Goal: Task Accomplishment & Management: Manage account settings

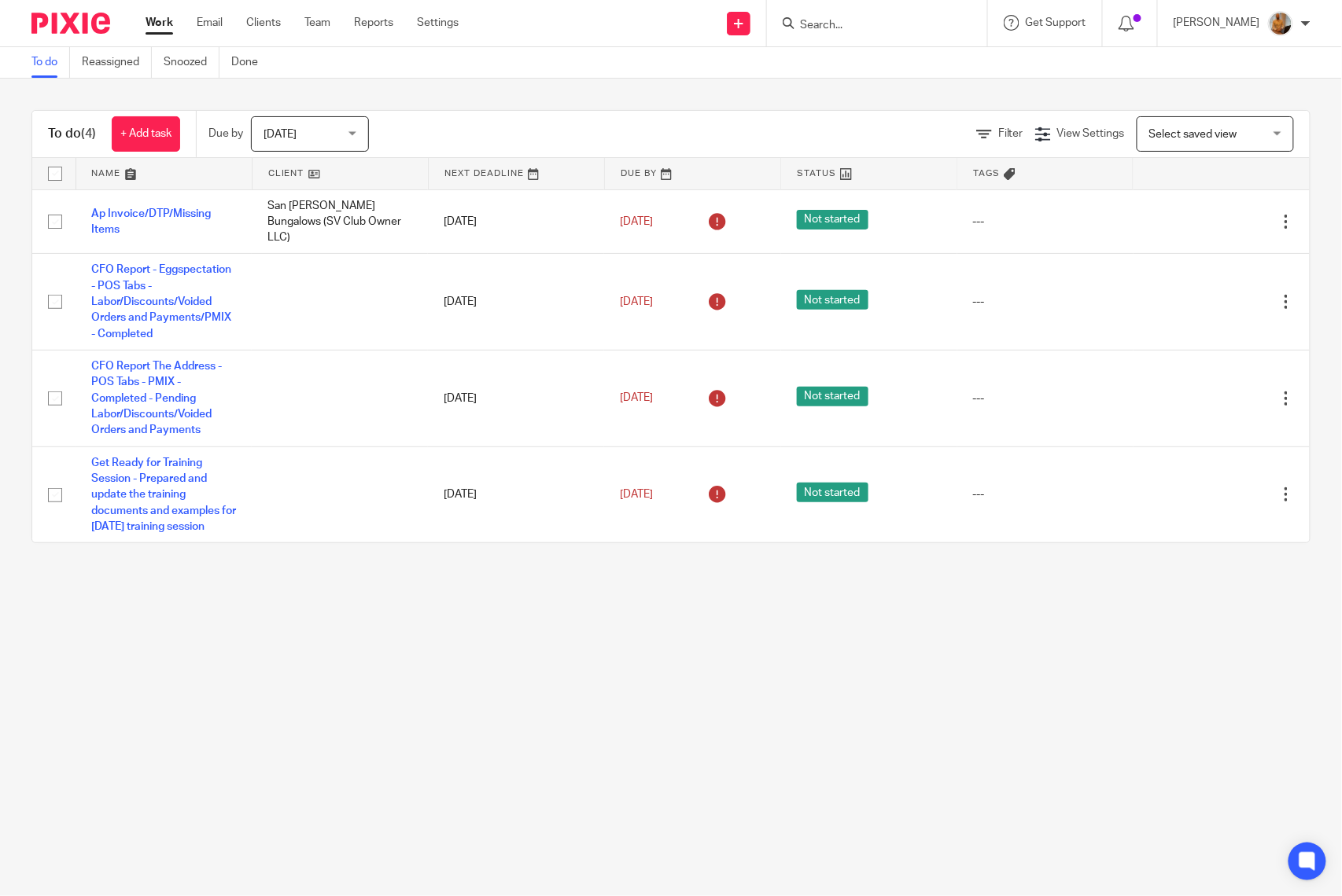
click at [59, 168] on input "checkbox" at bounding box center [55, 174] width 30 height 30
checkbox input "true"
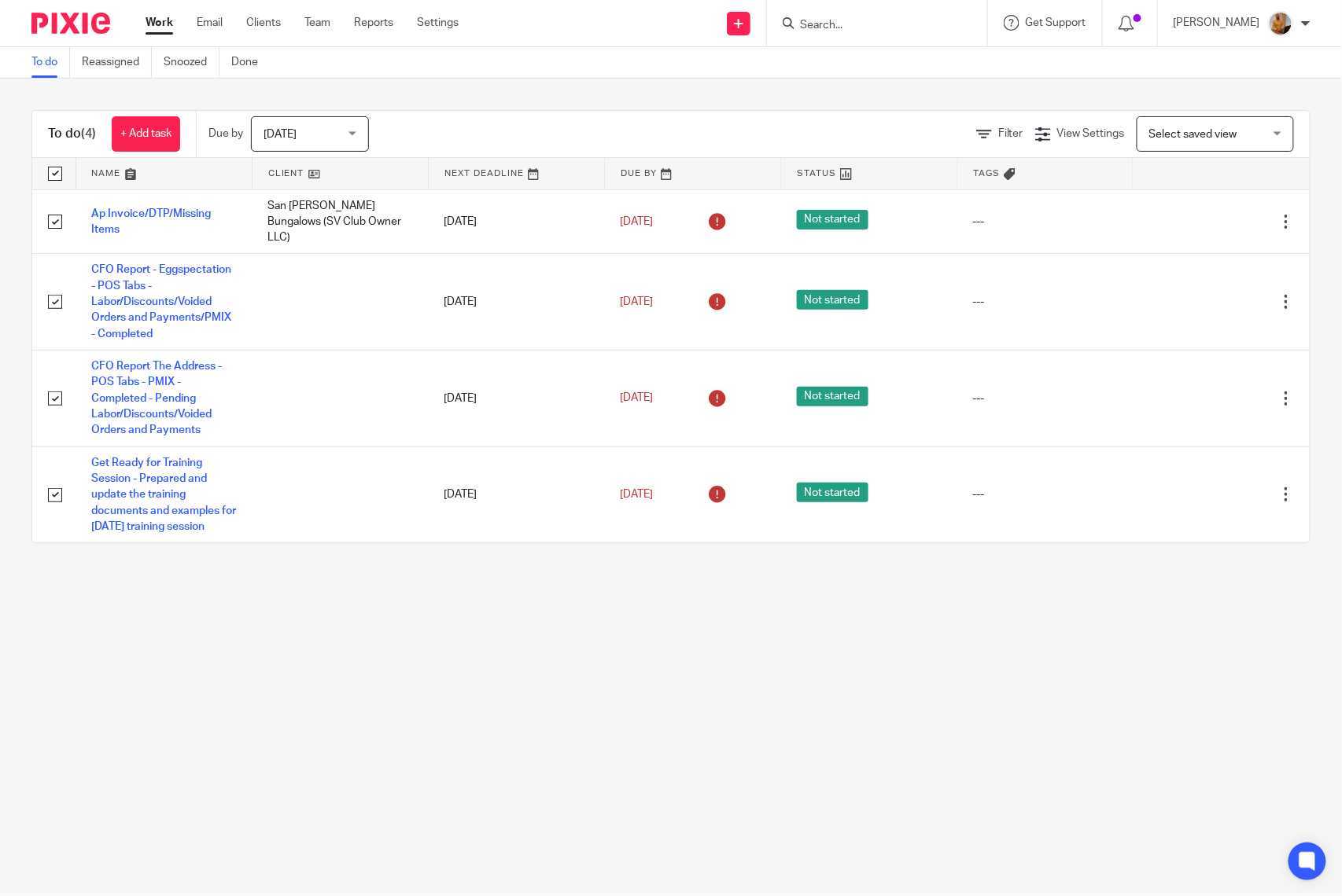
checkbox input "true"
click at [289, 132] on span "Status" at bounding box center [271, 133] width 83 height 33
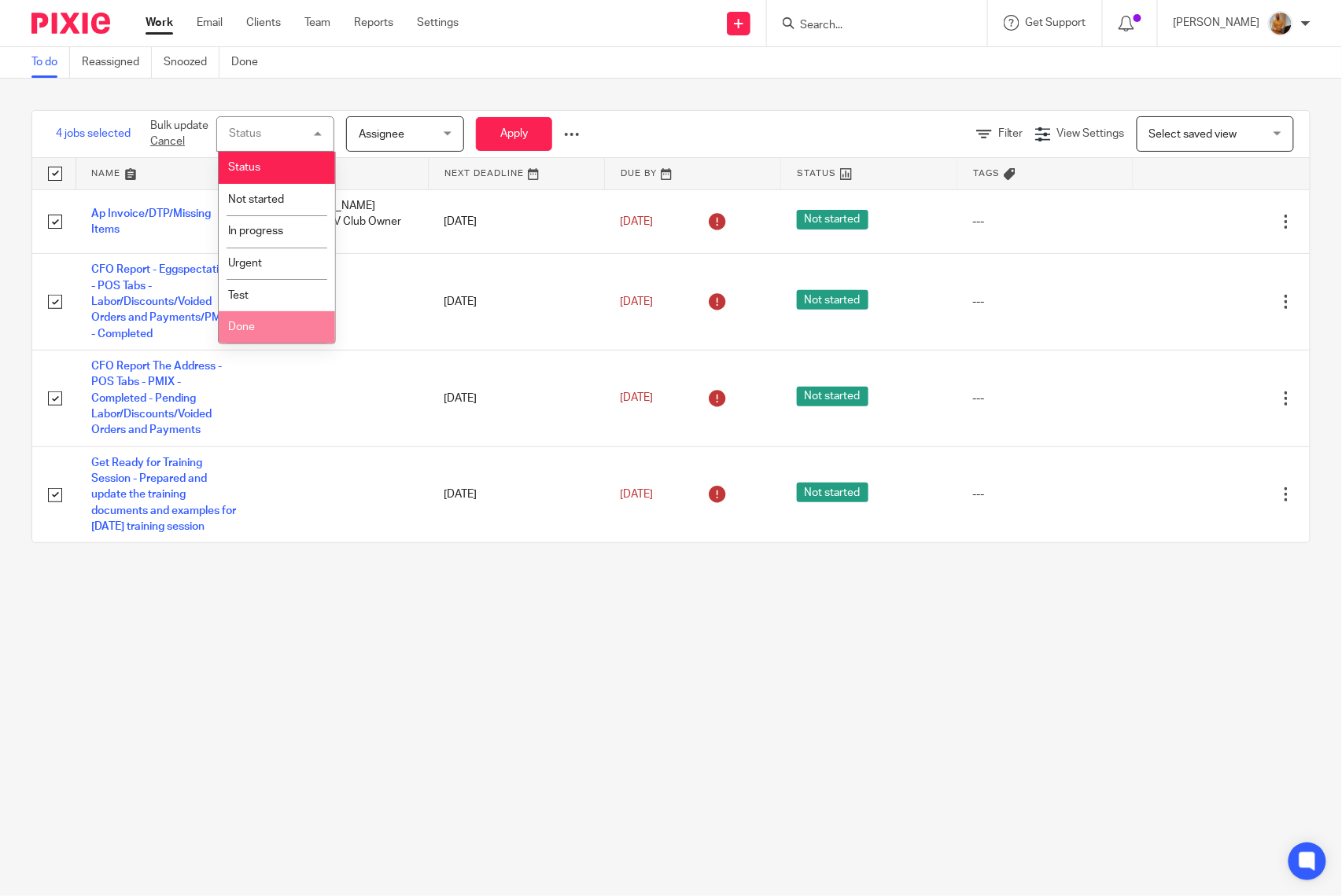
click at [277, 325] on li "Done" at bounding box center [276, 327] width 116 height 32
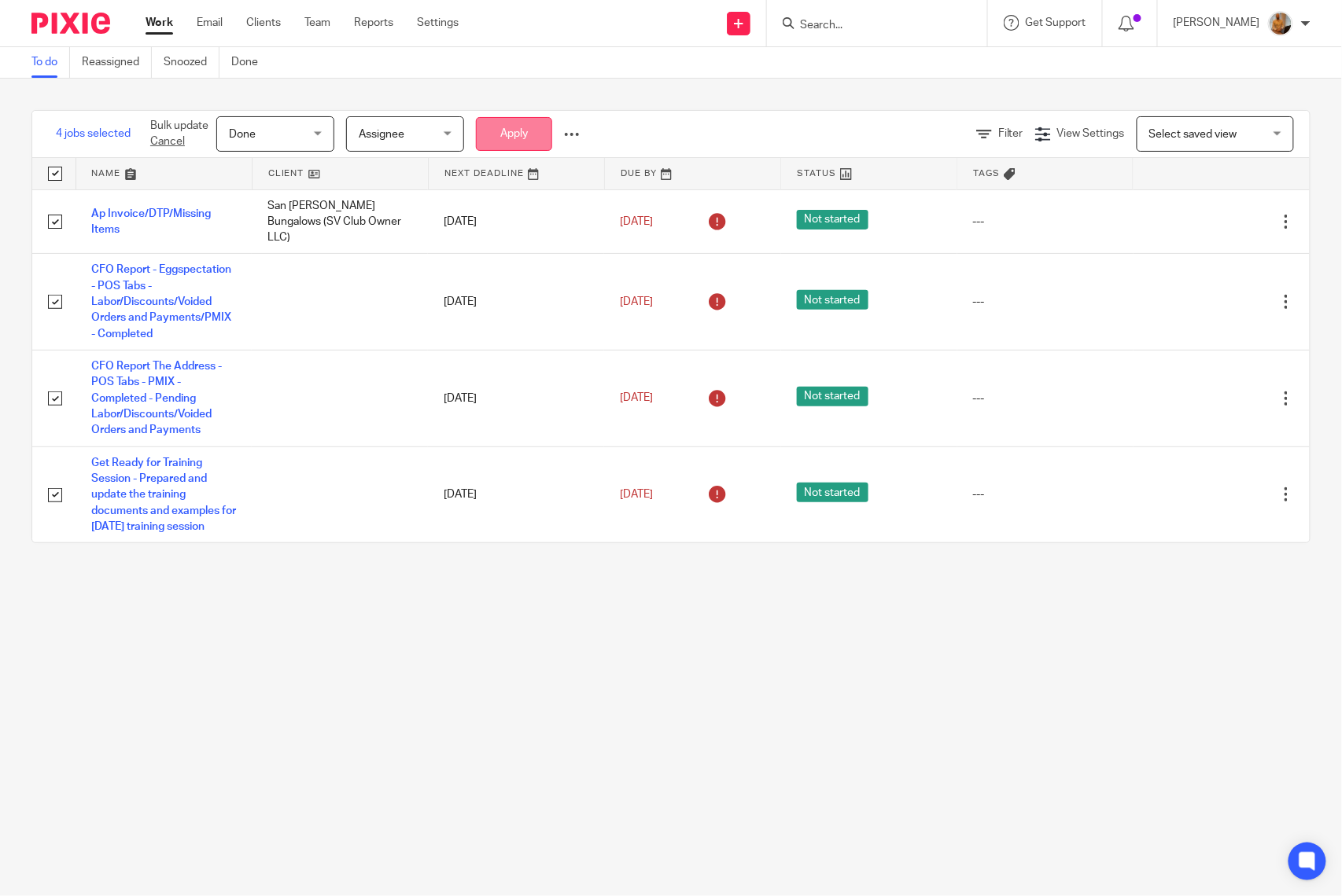
click at [498, 135] on button "Apply" at bounding box center [514, 134] width 76 height 34
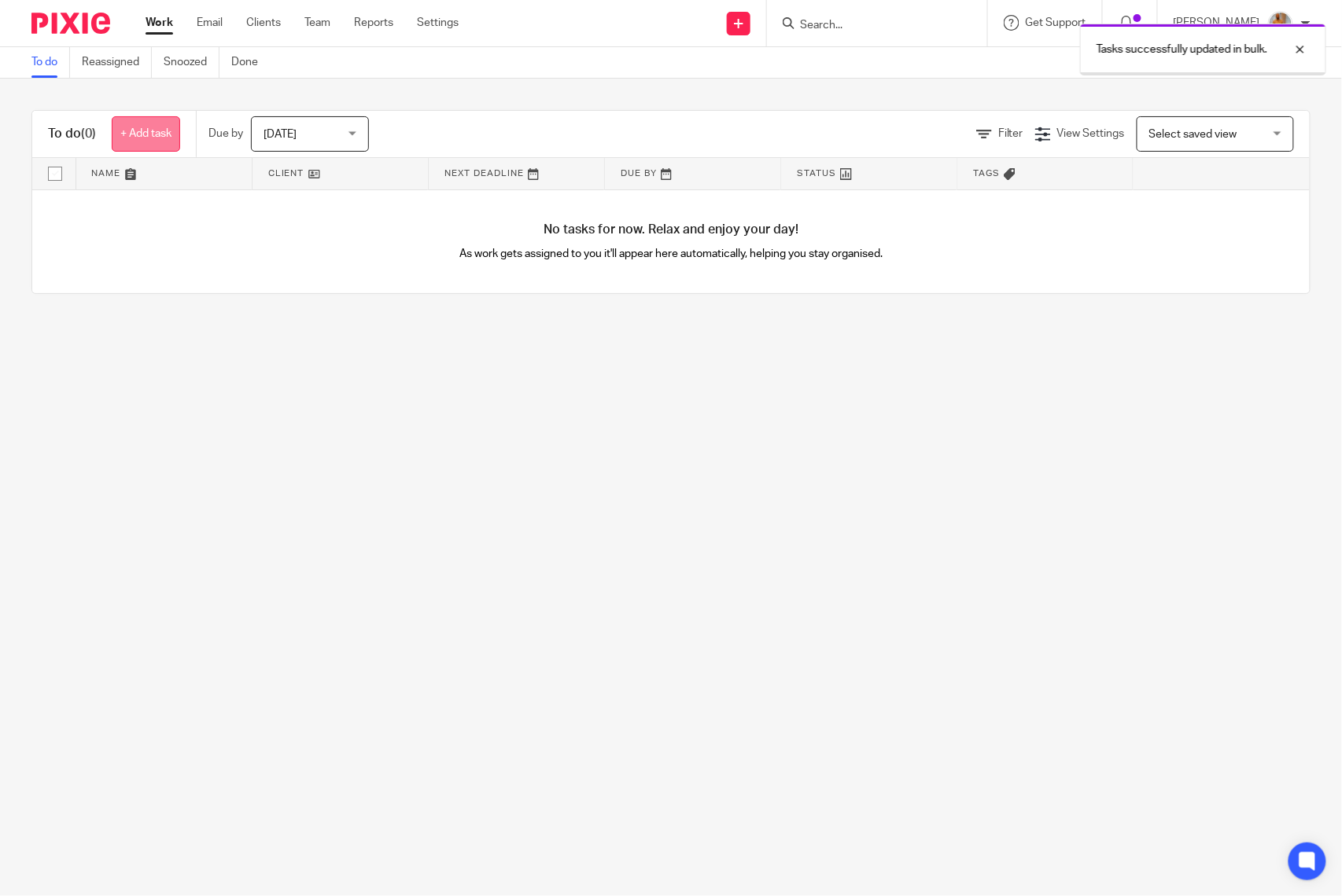
click at [149, 117] on link "+ Add task" at bounding box center [146, 134] width 68 height 35
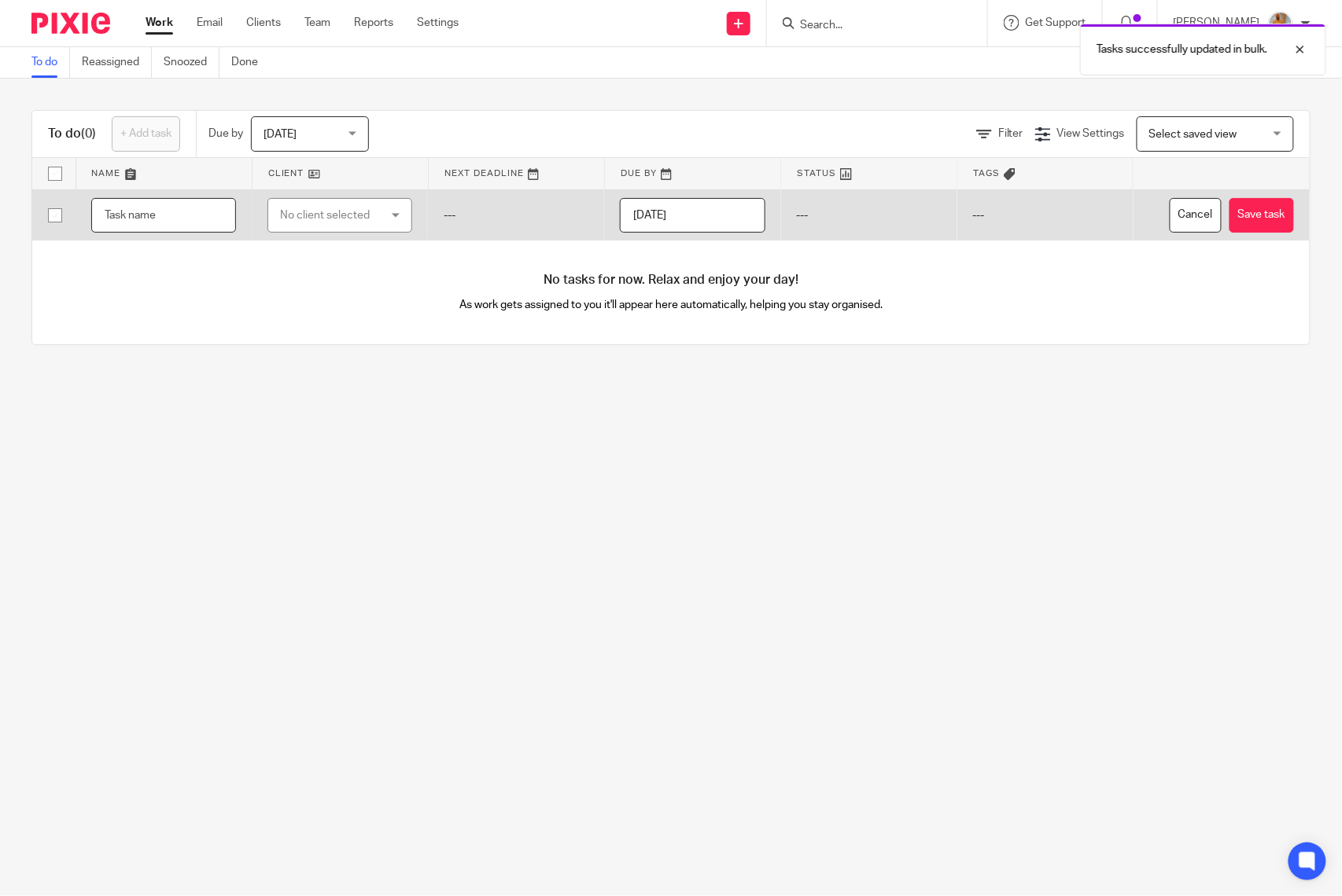
click at [171, 217] on input "text" at bounding box center [163, 216] width 145 height 35
type input "Call with [PERSON_NAME] - Training Sessions Game Plan for [PERSON_NAME]"
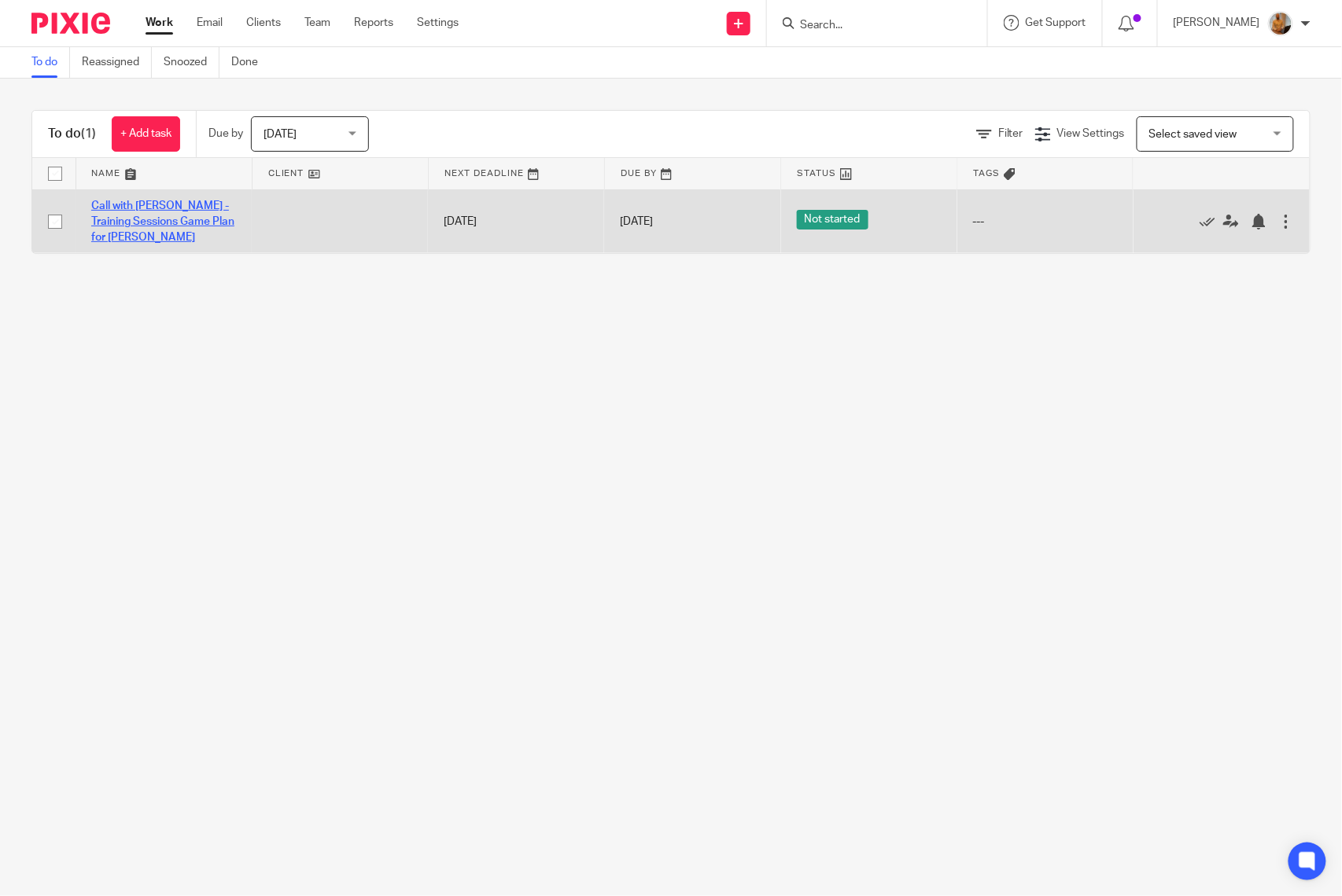
click at [130, 218] on link "Call with [PERSON_NAME] - Training Sessions Game Plan for [PERSON_NAME]" at bounding box center [162, 222] width 143 height 43
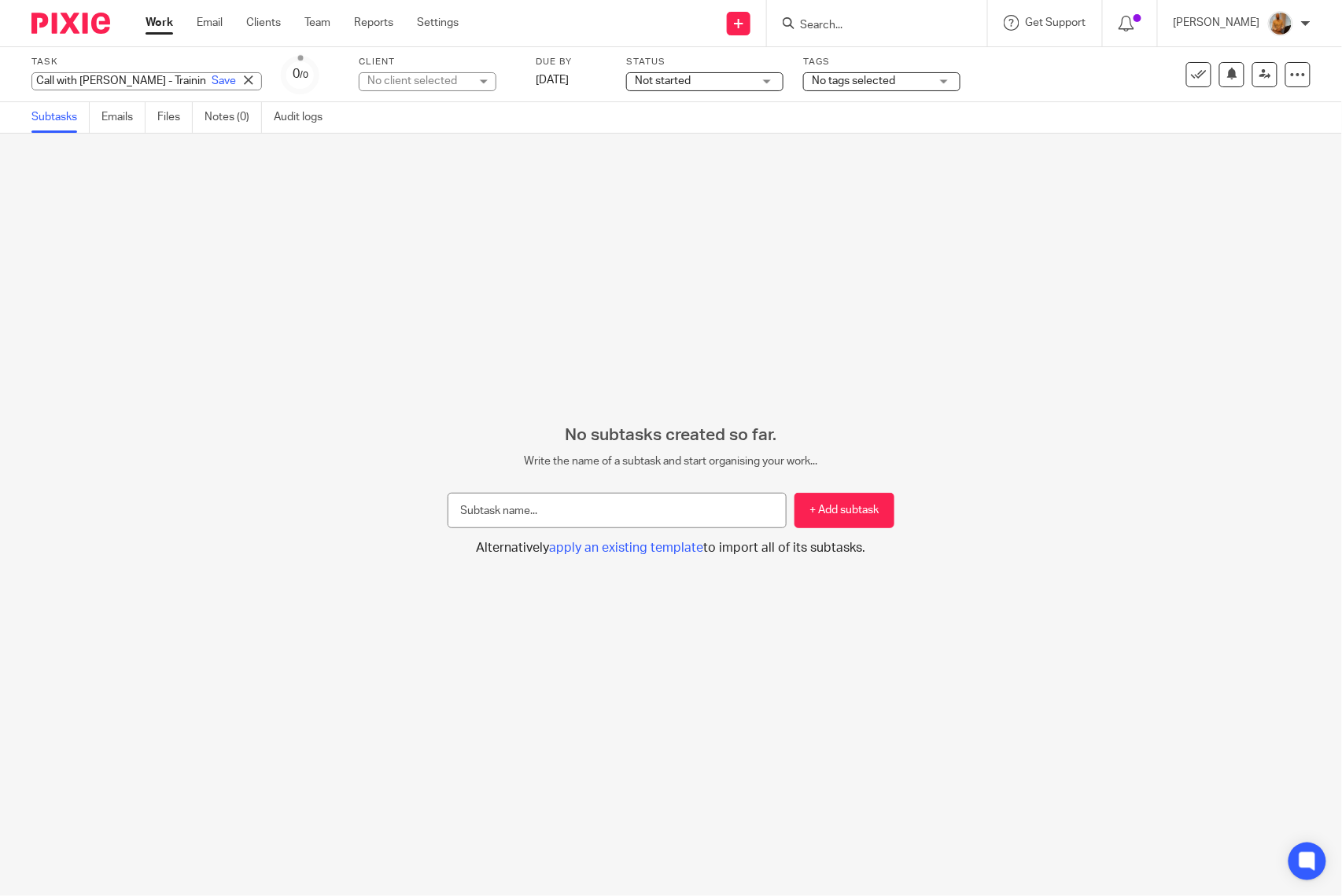
click at [112, 73] on div "Call with Sal - Training Sessions Game Plan for Joaquin Save Call with Sal - Tr…" at bounding box center [146, 82] width 231 height 18
click at [209, 313] on div "No subtasks created so far. Write the name of a subtask and start organising yo…" at bounding box center [671, 515] width 1342 height 763
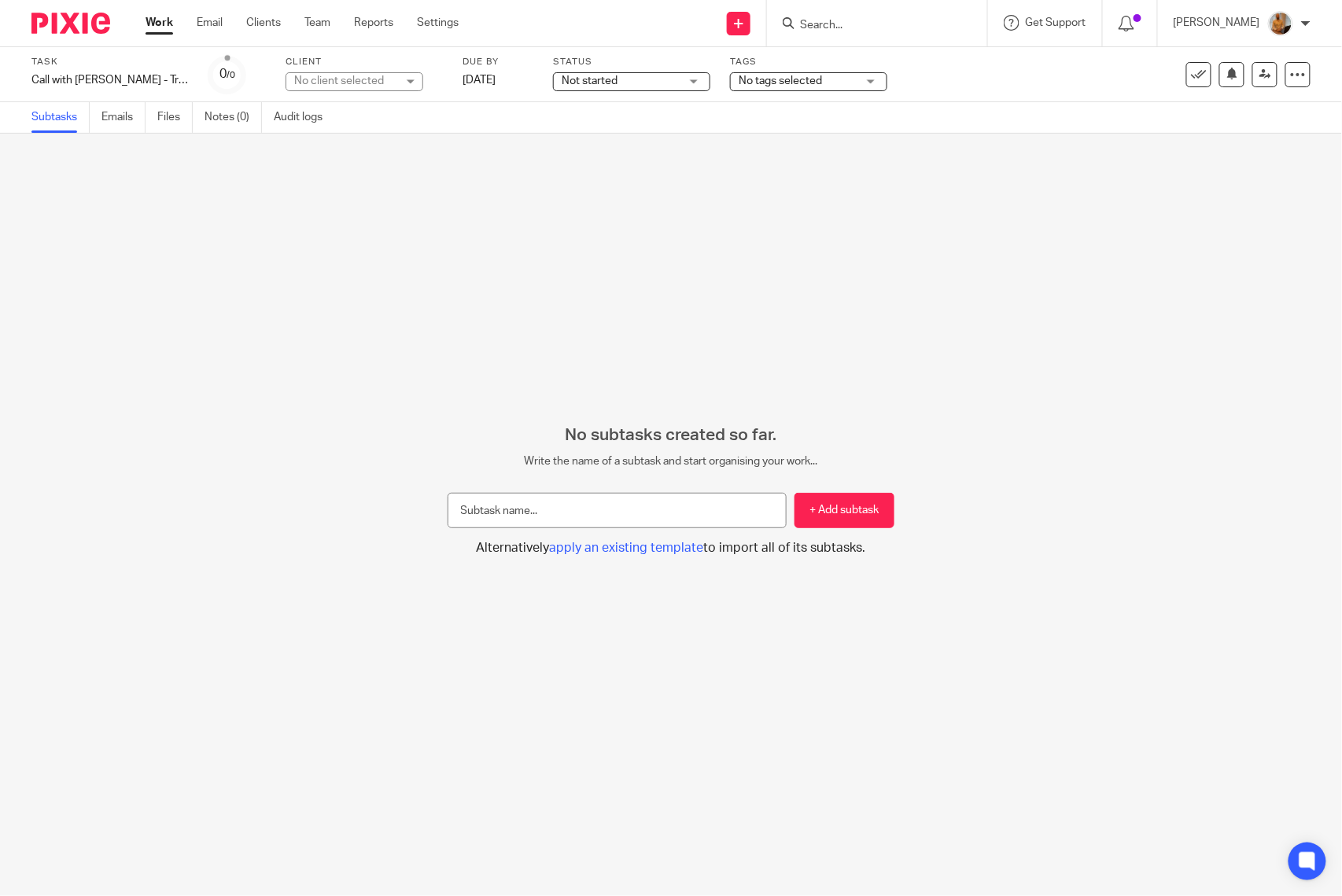
click at [162, 23] on link "Work" at bounding box center [159, 23] width 28 height 16
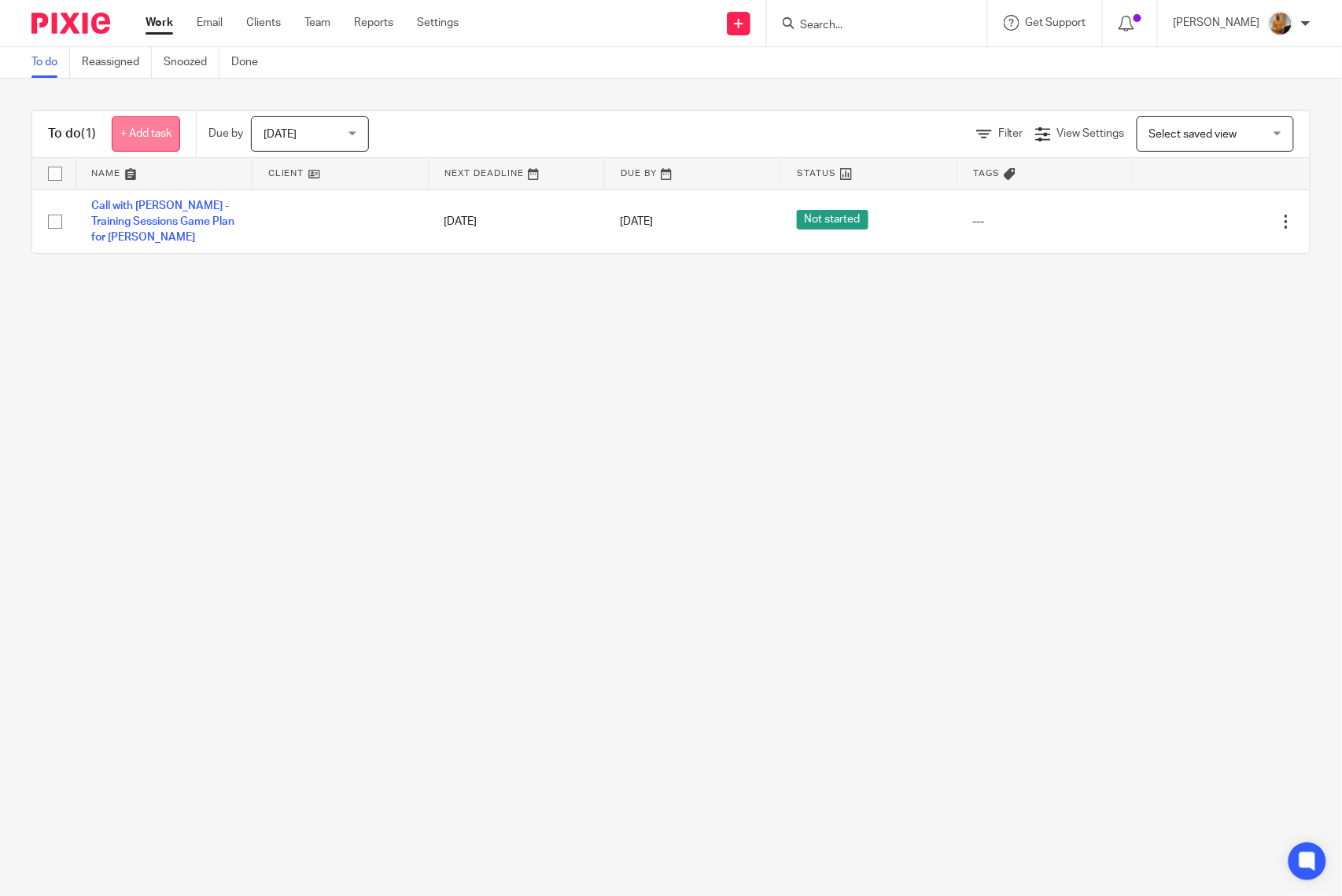
click at [127, 123] on link "+ Add task" at bounding box center [146, 134] width 68 height 35
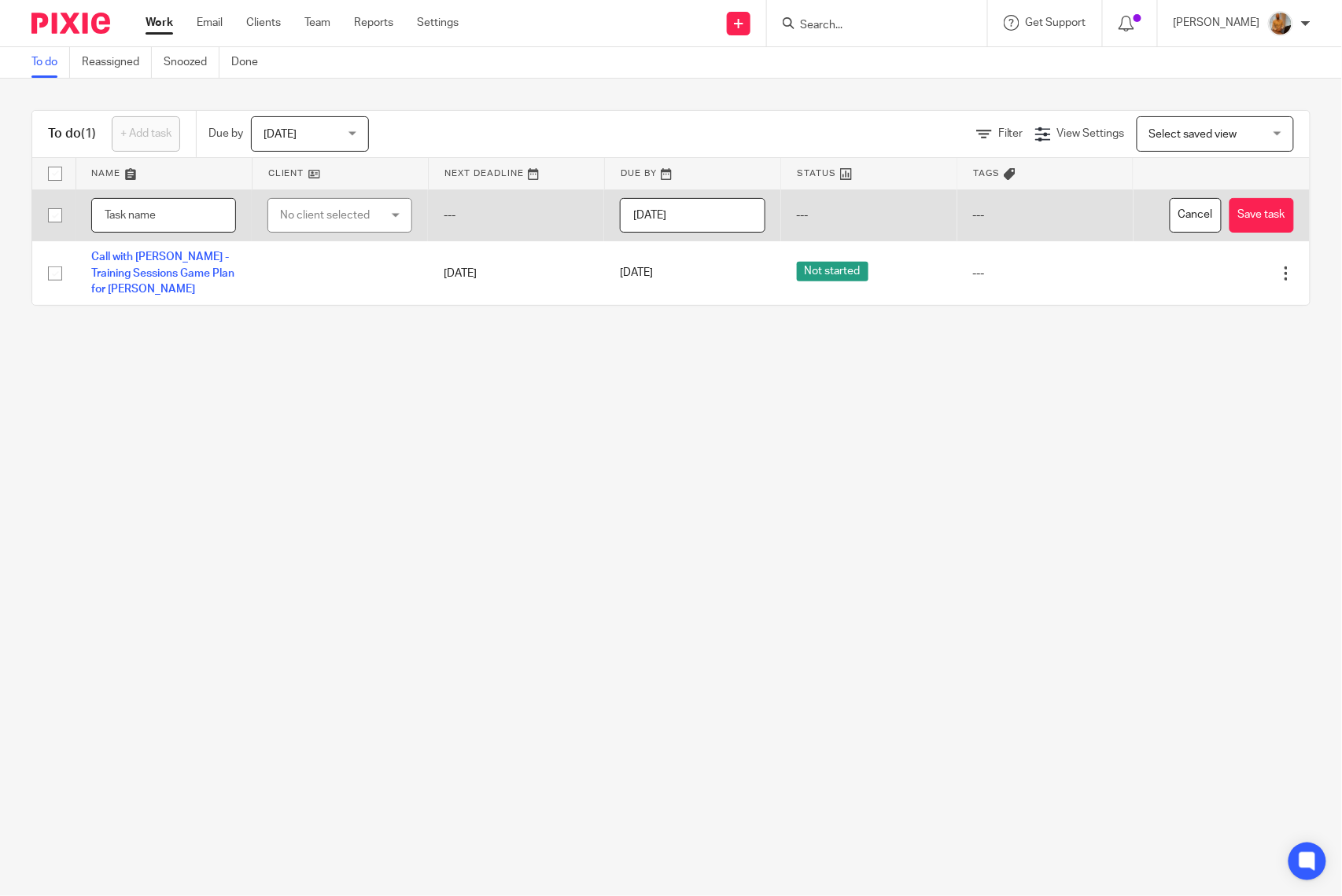
click at [145, 224] on input "text" at bounding box center [163, 216] width 145 height 35
paste input "Call with [PERSON_NAME] - Training Sessions Game Plan for [PERSON_NAME]"
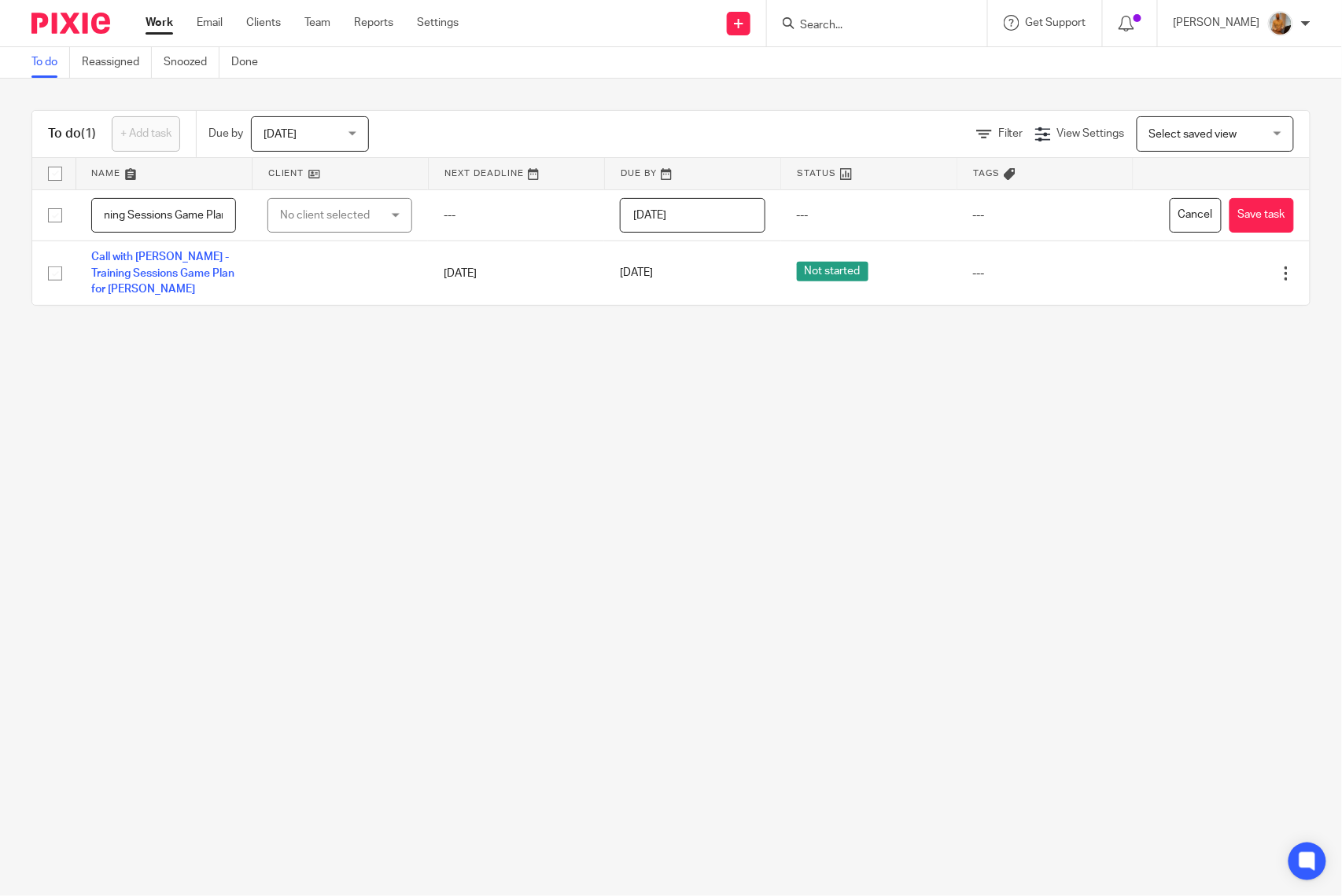
drag, startPoint x: 104, startPoint y: 218, endPoint x: 4, endPoint y: 218, distance: 100.0
click at [4, 218] on div "To do (1) + Add task Due by Today Today Today Tomorrow This week Next week This…" at bounding box center [671, 208] width 1342 height 259
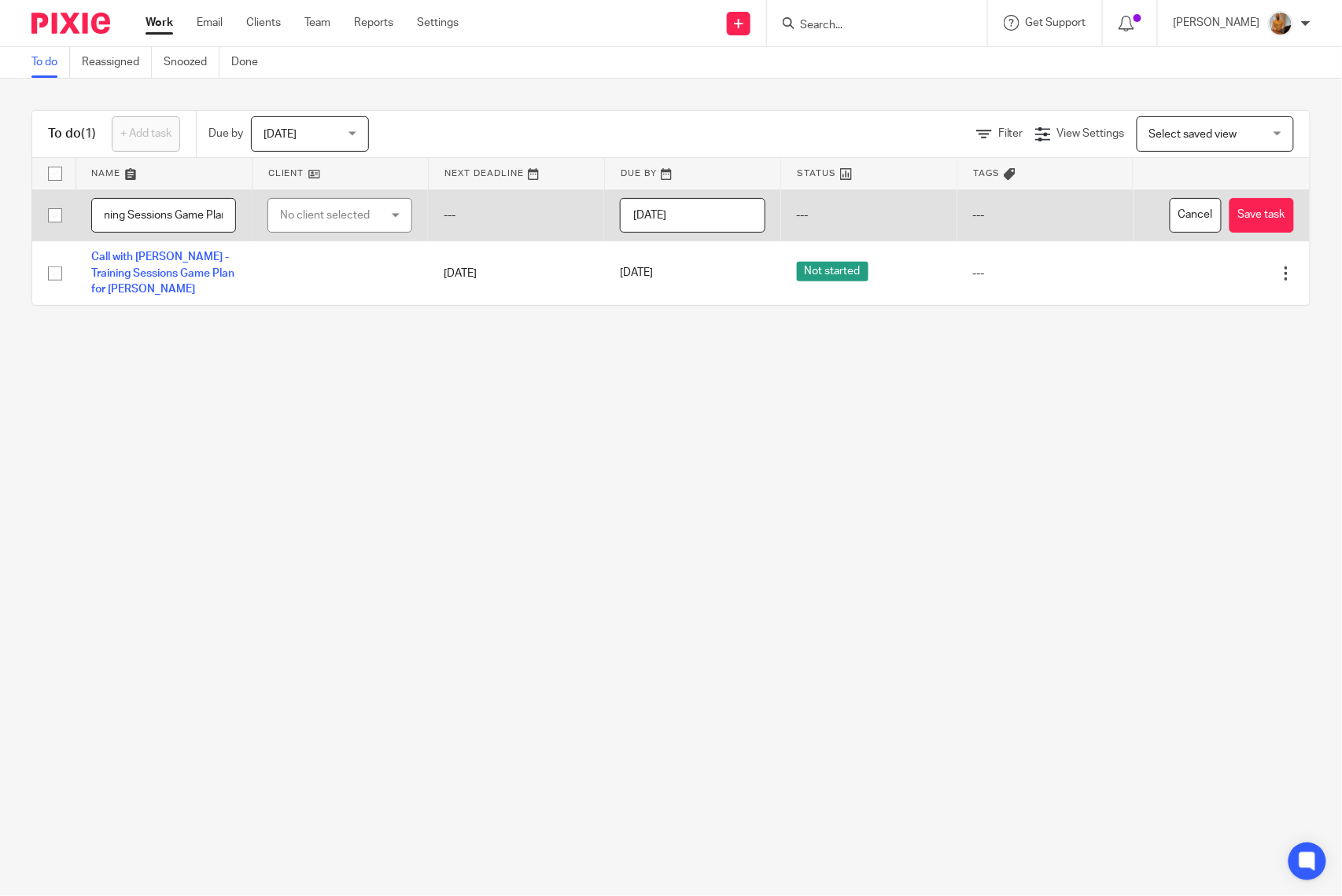
click at [121, 215] on input "Call with [PERSON_NAME] - Training Sessions Game Plan for [PERSON_NAME]" at bounding box center [163, 216] width 145 height 35
click at [151, 212] on input "Call with [PERSON_NAME] - Training Sessions Game Plan for [PERSON_NAME]" at bounding box center [163, 216] width 145 height 35
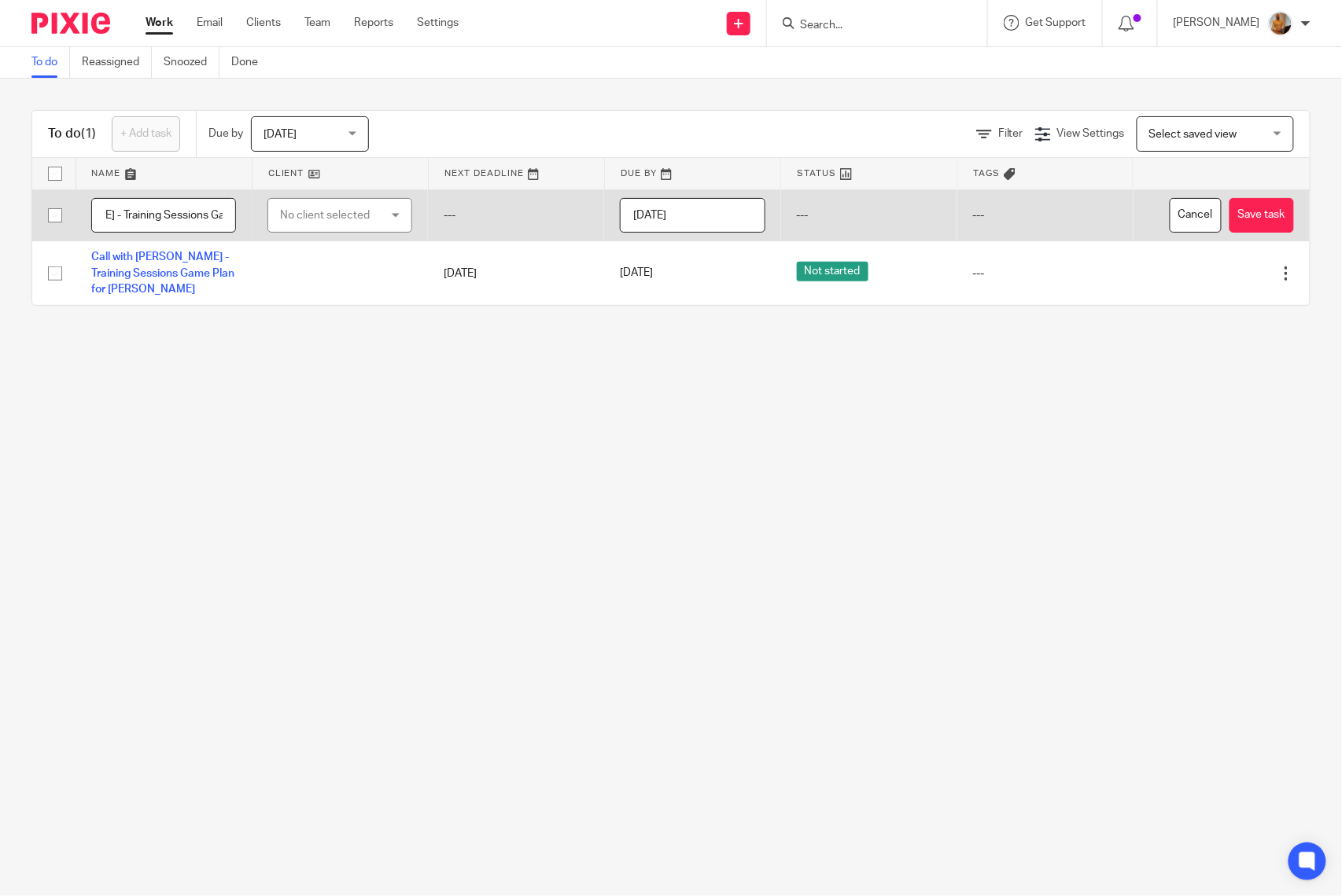
scroll to position [0, 155]
drag, startPoint x: 143, startPoint y: 214, endPoint x: 447, endPoint y: 190, distance: 304.9
click at [447, 190] on tr "Call with Sal - Training Sessions Game Plan for Joaquin No client selected No c…" at bounding box center [670, 216] width 1277 height 51
type input "Call with [PERSON_NAME] /[PERSON_NAME]/[PERSON_NAME] - Introduction and Welcome…"
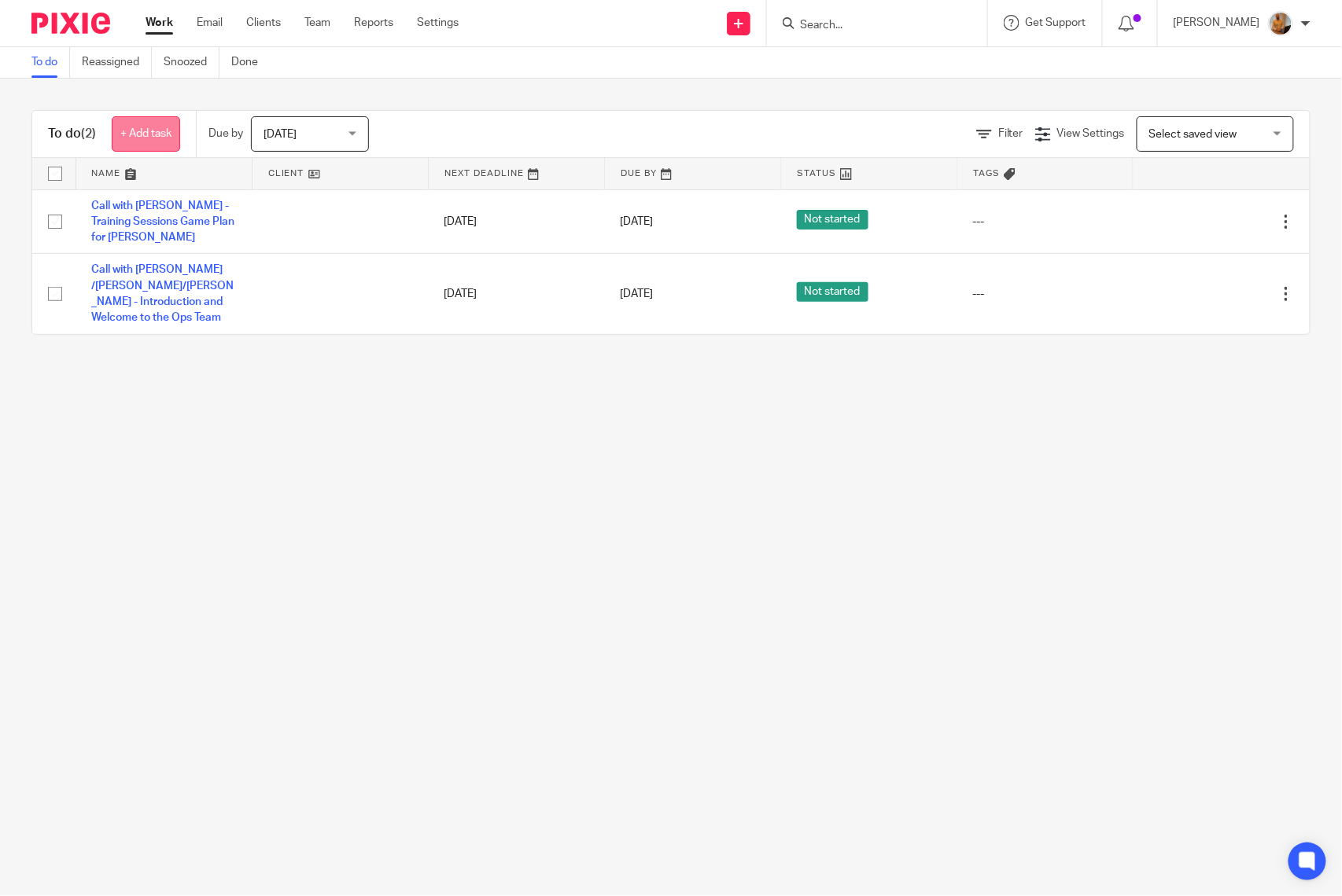
click at [158, 134] on link "+ Add task" at bounding box center [146, 134] width 68 height 35
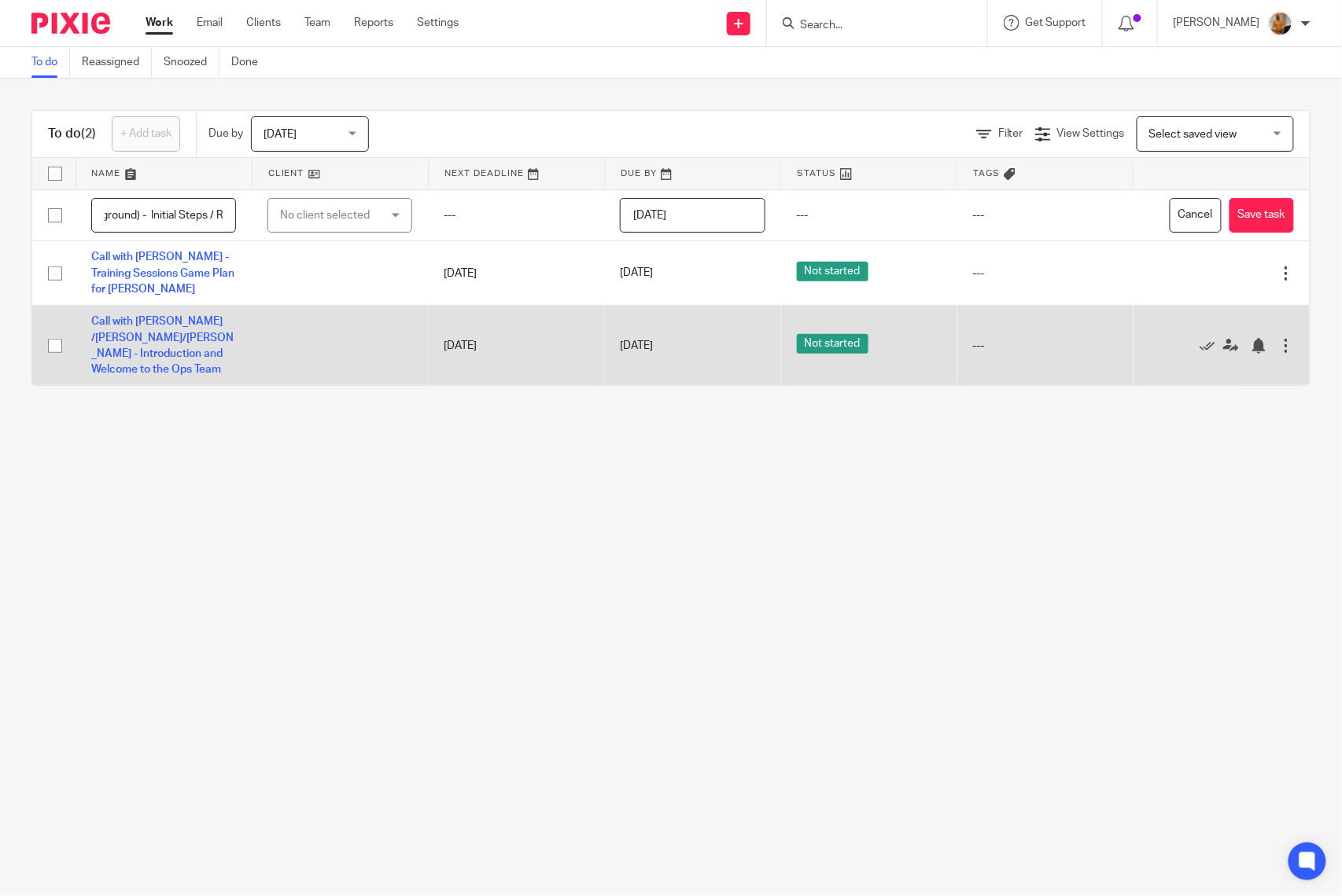
scroll to position [0, 362]
type input "Training Session Day 1 - [PERSON_NAME] ([PERSON_NAME] in the background) - Init…"
